Goal: Communication & Community: Answer question/provide support

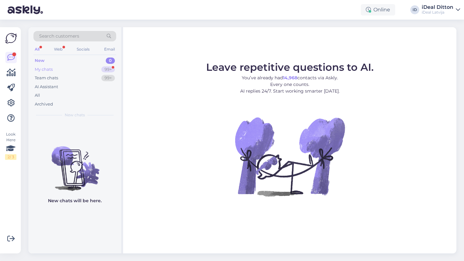
click at [108, 66] on div "My chats 99+" at bounding box center [74, 69] width 83 height 9
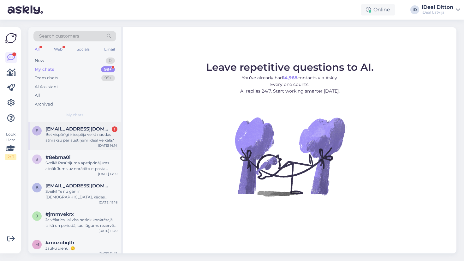
click at [94, 129] on span "[EMAIL_ADDRESS][DOMAIN_NAME]" at bounding box center [78, 129] width 66 height 6
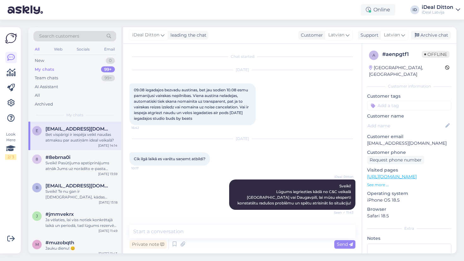
scroll to position [30, 0]
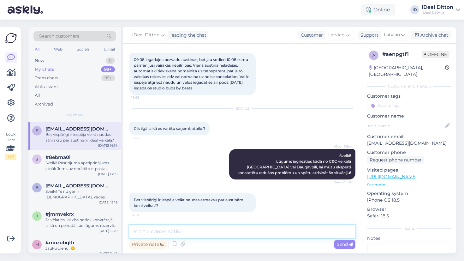
click at [208, 234] on textarea at bounding box center [242, 231] width 226 height 13
click at [261, 230] on textarea "Pēc likuma, ja diagnostika apstiprina radušos situāciju," at bounding box center [242, 231] width 226 height 13
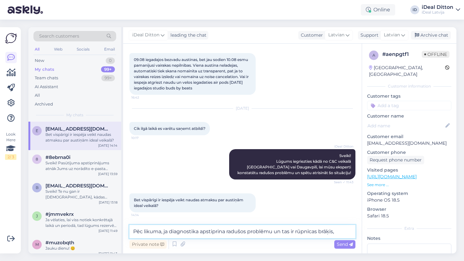
click at [341, 232] on textarea "Pēc likuma, ja diagnostika apstiprina radušos problēmu un tas ir rūpnīcas brāķi…" at bounding box center [242, 231] width 226 height 13
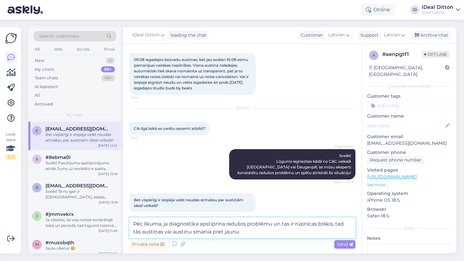
click at [199, 232] on textarea "Pēc likuma, ja diagnostika apstiprina radušos problēmu un tas ir rūpnīcas brāķi…" at bounding box center [242, 227] width 226 height 21
click at [250, 233] on textarea "Pēc likuma, ja diagnostika apstiprina radušos problēmu un tas ir rūpnīcas brāķi…" at bounding box center [242, 227] width 226 height 21
drag, startPoint x: 245, startPoint y: 232, endPoint x: 329, endPoint y: 232, distance: 83.9
click at [329, 232] on textarea "Pēc likuma, ja diagnostika apstiprina radušos problēmu un tas ir rūpnīcas brāķi…" at bounding box center [242, 227] width 226 height 21
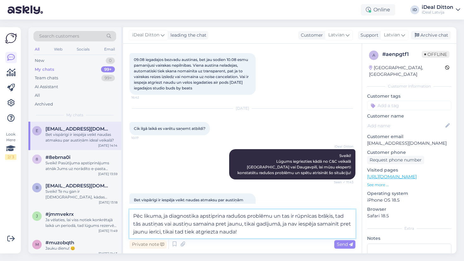
drag, startPoint x: 243, startPoint y: 223, endPoint x: 259, endPoint y: 238, distance: 21.9
click at [259, 238] on div "Pēc likuma, ja diagnostika apstiprina radušos problēmu un tas ir rūpnīcas brāķi…" at bounding box center [242, 229] width 226 height 41
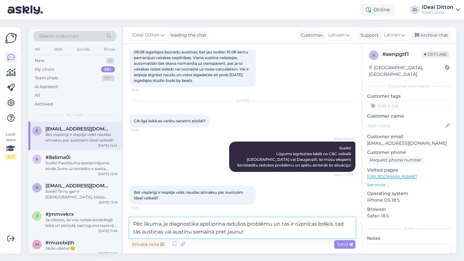
scroll to position [38, 0]
click at [140, 231] on textarea "Pēc likuma, ja diagnostika apstiprina radušos problēmu un tas ir rūpnīcas brāķi…" at bounding box center [242, 227] width 226 height 21
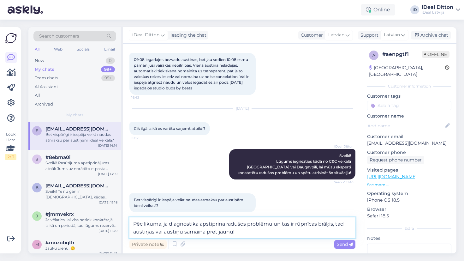
click at [248, 232] on textarea "Pēc likuma, ja diagnostika apstiprina radušos problēmu un tas ir rūpnīcas brāķi…" at bounding box center [242, 227] width 226 height 21
type textarea "Pēc likuma, ja diagnostika apstiprina radušos problēmu un tas ir rūpnīcas brāķi…"
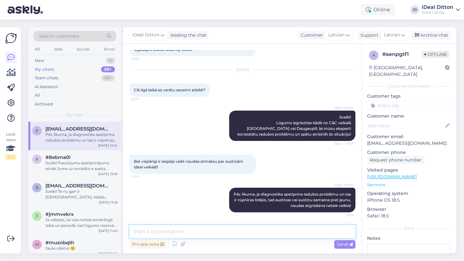
scroll to position [69, 0]
